Goal: Check status

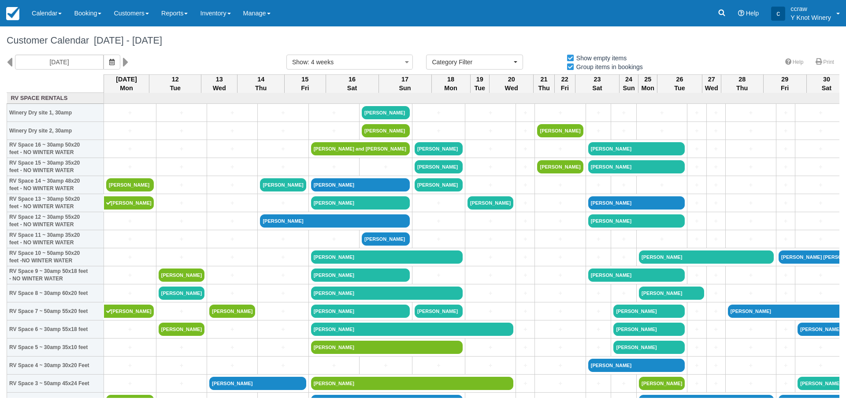
select select
click at [110, 59] on icon "button" at bounding box center [111, 62] width 5 height 6
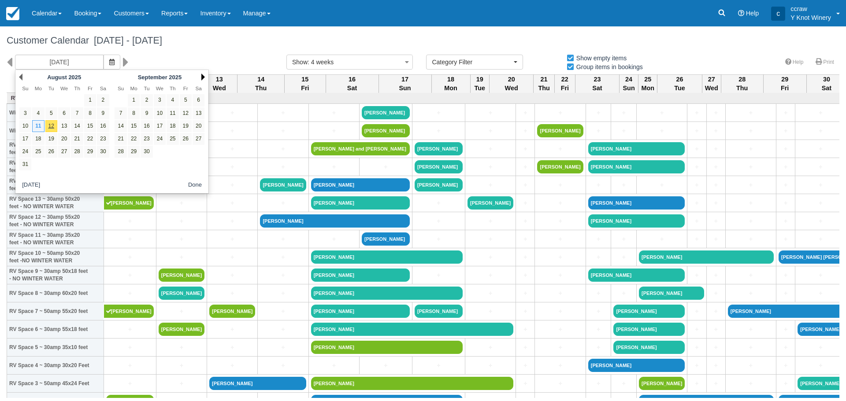
click at [201, 77] on link "Next" at bounding box center [203, 77] width 4 height 7
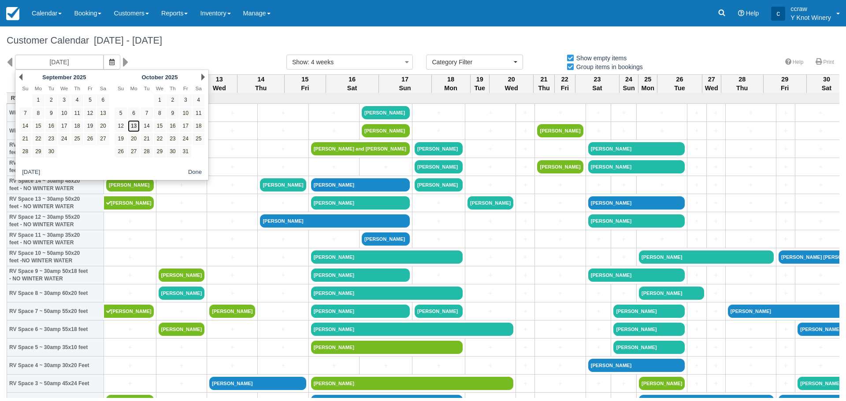
click at [136, 126] on link "13" at bounding box center [134, 126] width 12 height 12
type input "[DATE]"
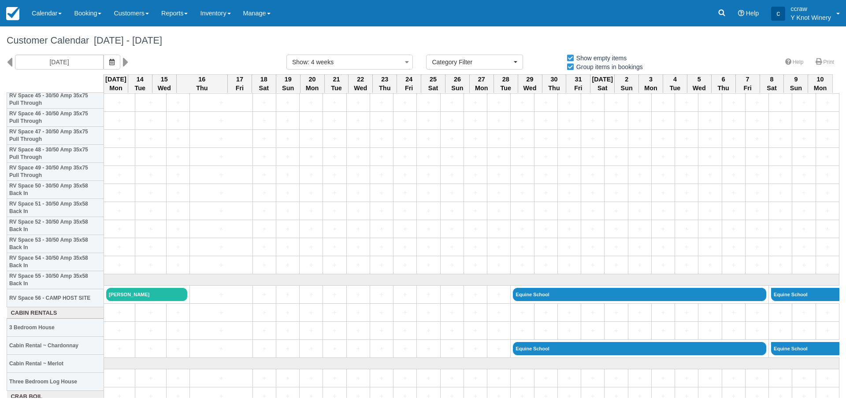
scroll to position [881, 0]
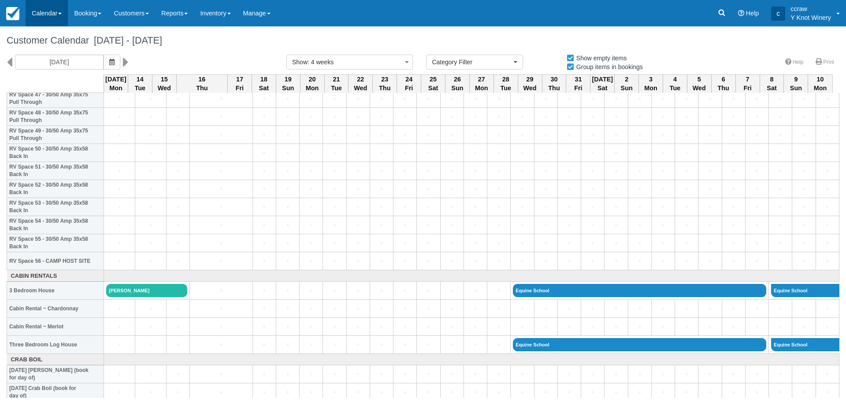
click at [43, 17] on link "Calendar" at bounding box center [47, 13] width 42 height 26
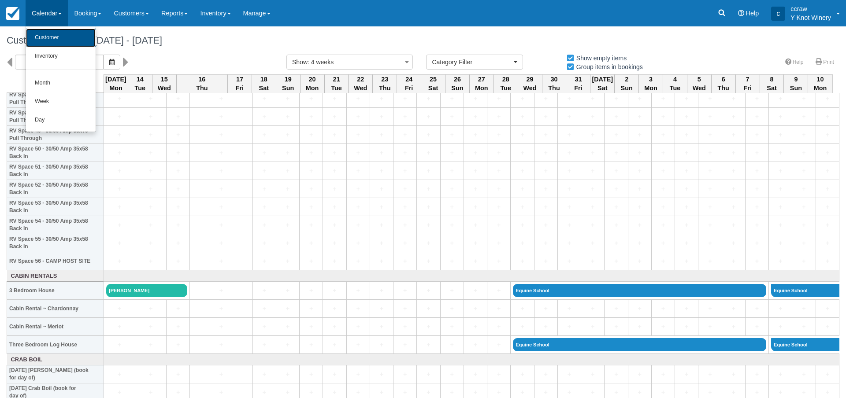
click at [44, 34] on link "Customer" at bounding box center [61, 38] width 70 height 19
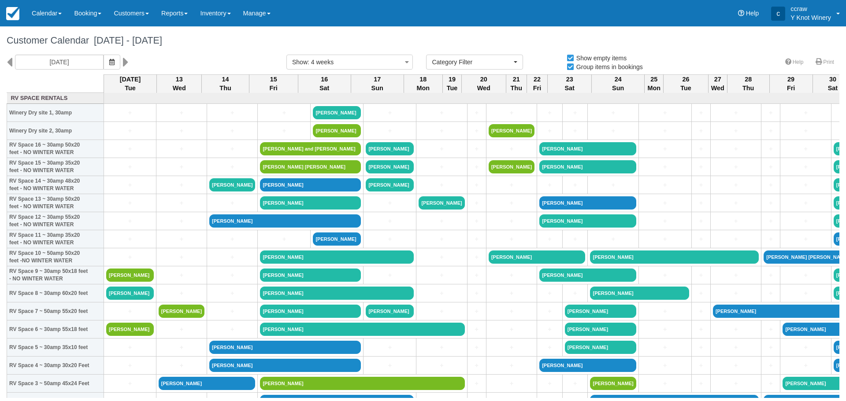
select select
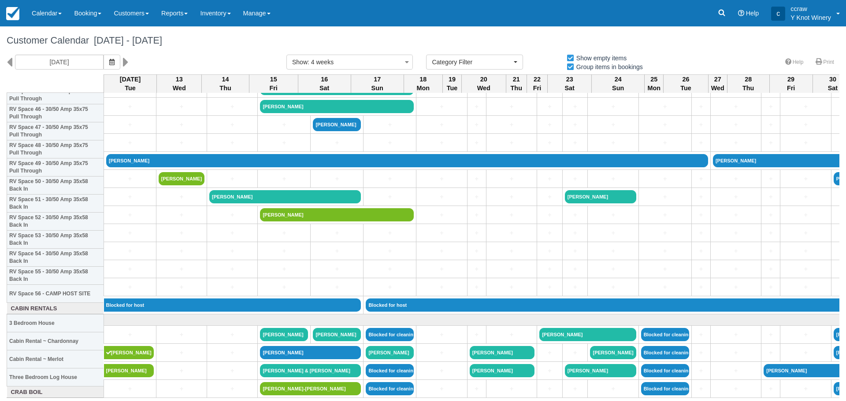
scroll to position [881, 0]
